Goal: Information Seeking & Learning: Check status

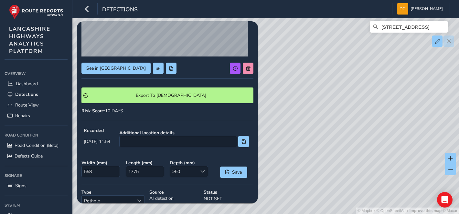
scroll to position [49, 0]
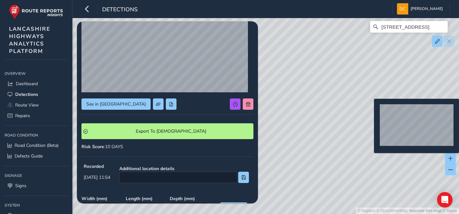
click at [370, 109] on div "© Mapbox © OpenStreetMap Improve this map © Maxar Newchurch Road, Rake Head, St…" at bounding box center [229, 107] width 459 height 214
type input "311"
type input "412"
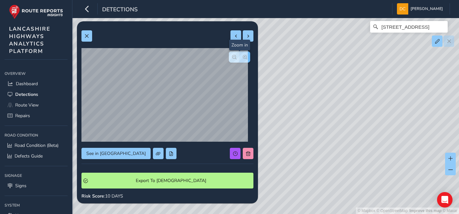
click at [243, 57] on span "button" at bounding box center [245, 57] width 5 height 5
click at [240, 57] on div at bounding box center [239, 56] width 21 height 11
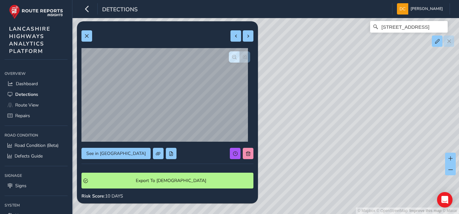
click at [240, 57] on div at bounding box center [239, 56] width 21 height 11
click at [90, 36] on button at bounding box center [86, 35] width 11 height 11
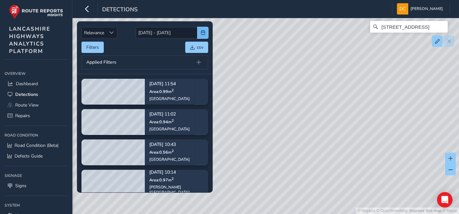
click at [198, 33] on button "button" at bounding box center [202, 32] width 11 height 11
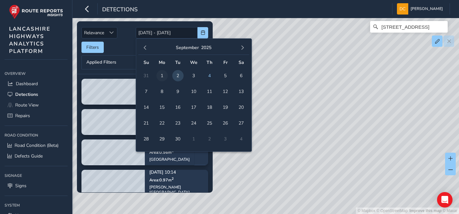
click at [163, 75] on span "1" at bounding box center [161, 75] width 11 height 11
type input "01/09/2025"
click at [163, 75] on span "1" at bounding box center [161, 75] width 11 height 11
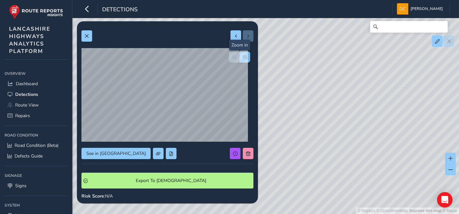
click at [243, 59] on span "button" at bounding box center [245, 57] width 5 height 5
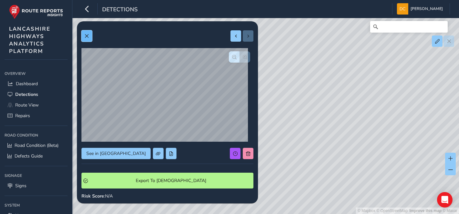
click at [86, 40] on button at bounding box center [86, 35] width 11 height 11
click at [243, 58] on span "button" at bounding box center [245, 57] width 5 height 5
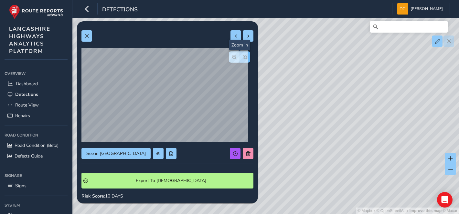
click at [243, 58] on span "button" at bounding box center [245, 57] width 5 height 5
click at [240, 58] on div at bounding box center [239, 56] width 21 height 11
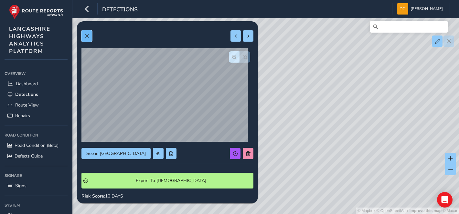
click at [90, 34] on button at bounding box center [86, 35] width 11 height 11
click at [86, 34] on span at bounding box center [86, 36] width 5 height 5
click at [243, 56] on span "button" at bounding box center [245, 57] width 5 height 5
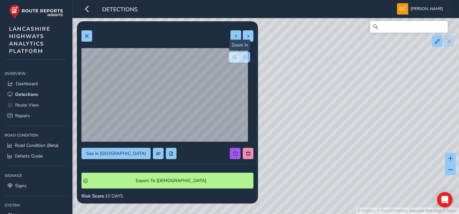
click at [243, 56] on span "button" at bounding box center [245, 57] width 5 height 5
click at [232, 59] on span "button" at bounding box center [234, 57] width 5 height 5
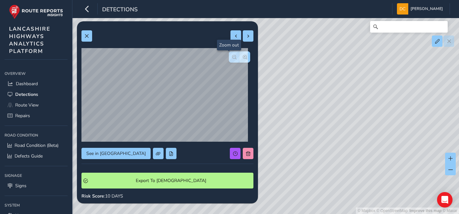
click at [232, 59] on span "button" at bounding box center [234, 57] width 5 height 5
click at [229, 59] on div at bounding box center [239, 56] width 21 height 11
click at [83, 39] on button at bounding box center [86, 35] width 11 height 11
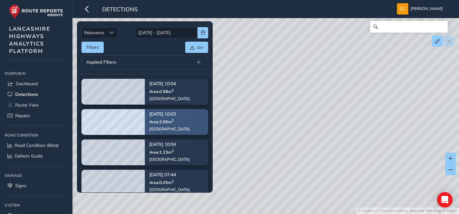
click at [165, 124] on span "Area: 2.56 m 2" at bounding box center [161, 121] width 24 height 5
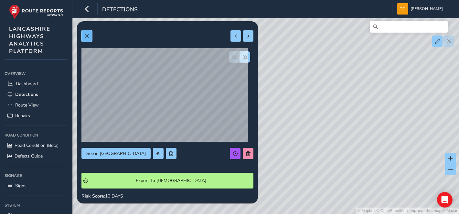
click at [84, 33] on button at bounding box center [86, 35] width 11 height 11
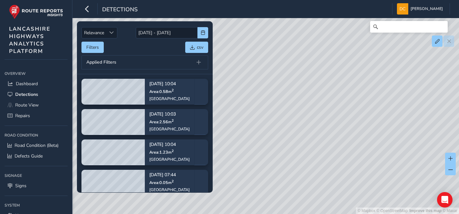
scroll to position [99, 0]
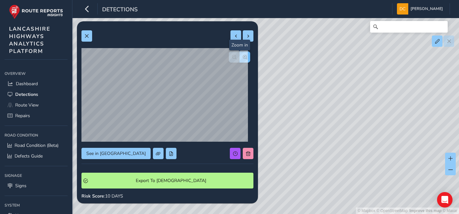
click at [243, 57] on span "button" at bounding box center [245, 57] width 5 height 5
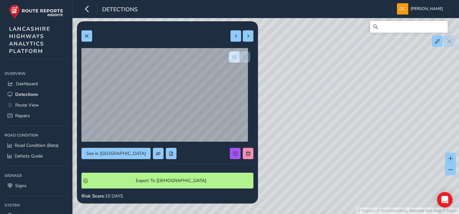
click at [240, 57] on div at bounding box center [239, 56] width 21 height 11
click at [87, 35] on span at bounding box center [86, 36] width 5 height 5
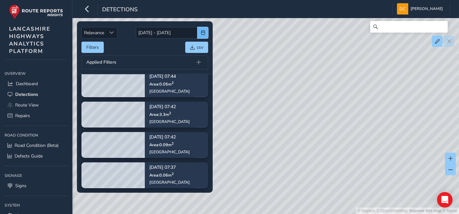
click at [204, 35] on button "button" at bounding box center [202, 32] width 11 height 11
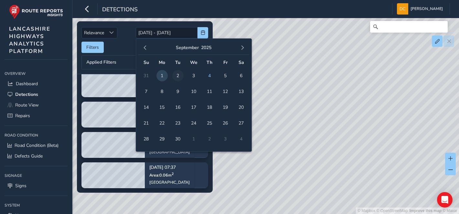
click at [175, 78] on span "2" at bounding box center [177, 75] width 11 height 11
click at [176, 78] on span "2" at bounding box center [177, 75] width 11 height 11
type input "02/09/2025 - 02/09/2025"
click at [88, 48] on button "Filters" at bounding box center [92, 47] width 22 height 11
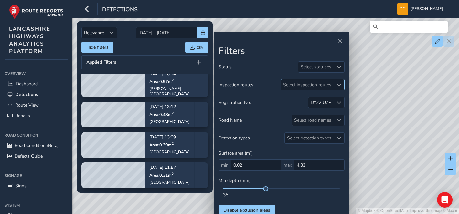
click at [335, 86] on div at bounding box center [339, 85] width 11 height 11
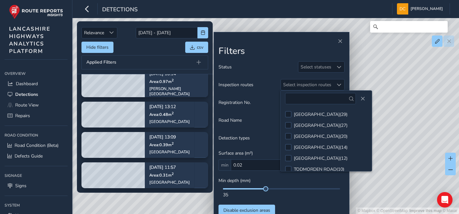
click at [372, 172] on div "© Mapbox © OpenStreetMap Improve this map © Maxar" at bounding box center [229, 107] width 459 height 214
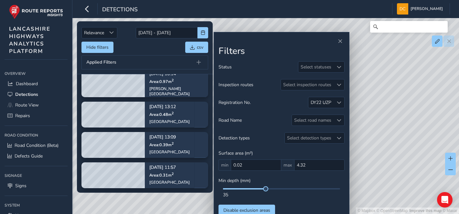
click at [372, 172] on div "© Mapbox © OpenStreetMap Improve this map © Maxar" at bounding box center [229, 107] width 459 height 214
click at [340, 86] on span at bounding box center [339, 85] width 5 height 5
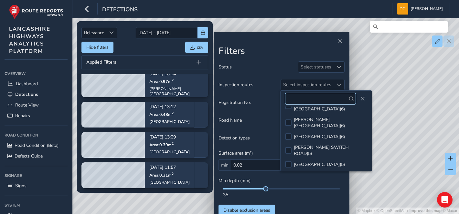
scroll to position [115, 0]
